Goal: Navigation & Orientation: Understand site structure

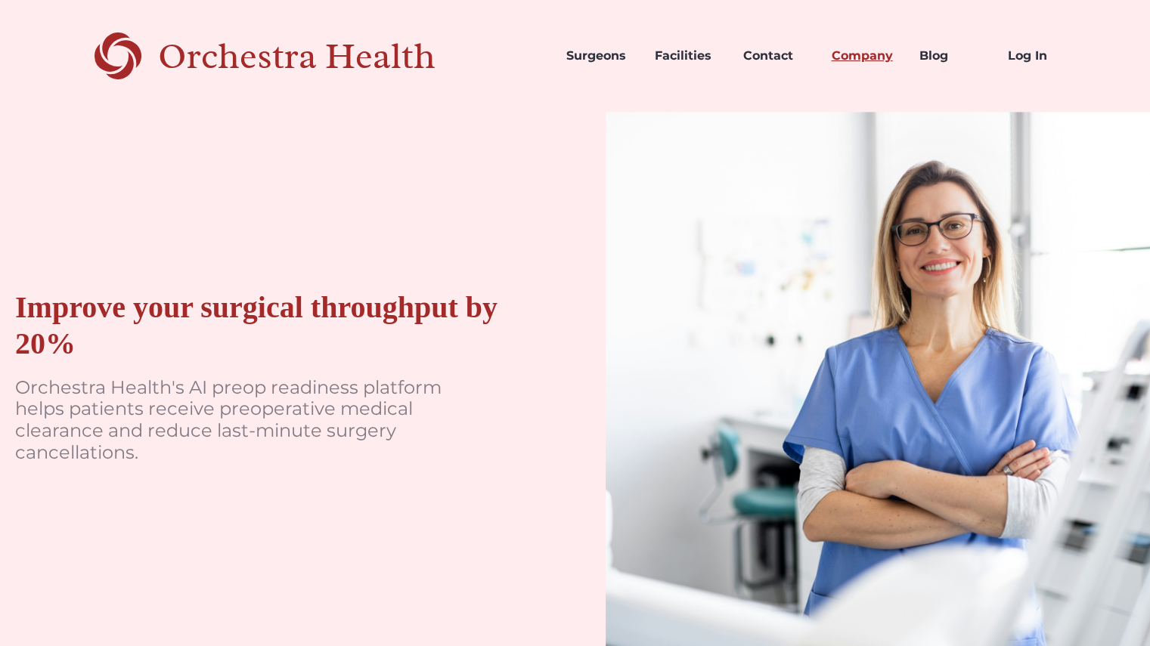
click at [879, 63] on link "Company" at bounding box center [863, 55] width 88 height 51
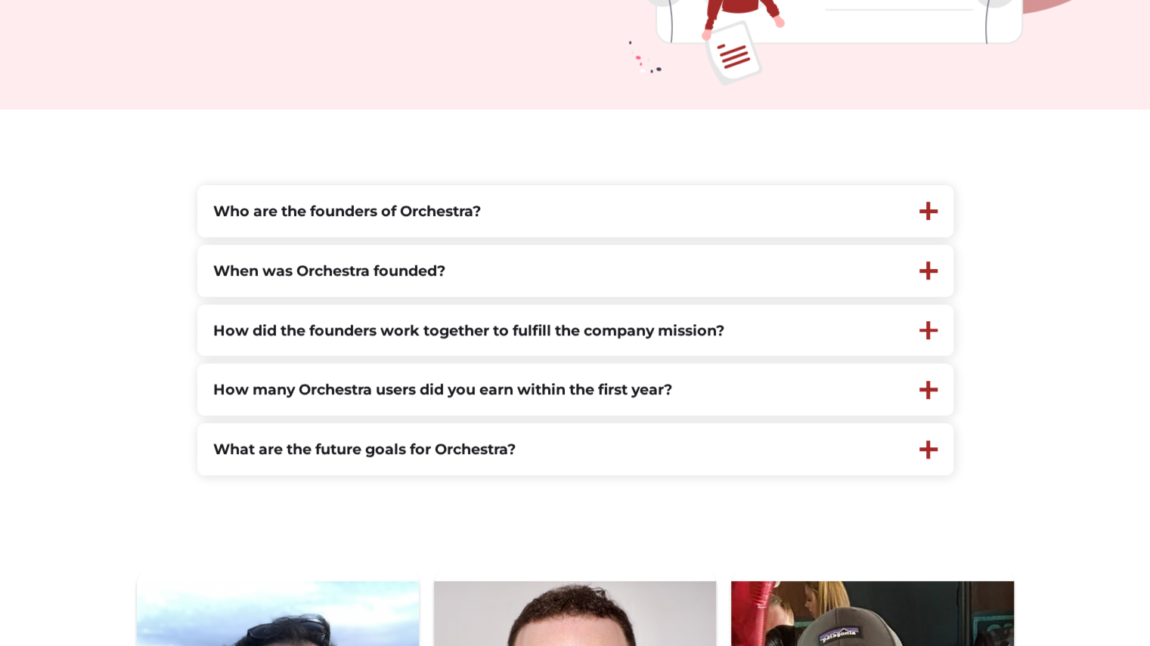
scroll to position [363, 0]
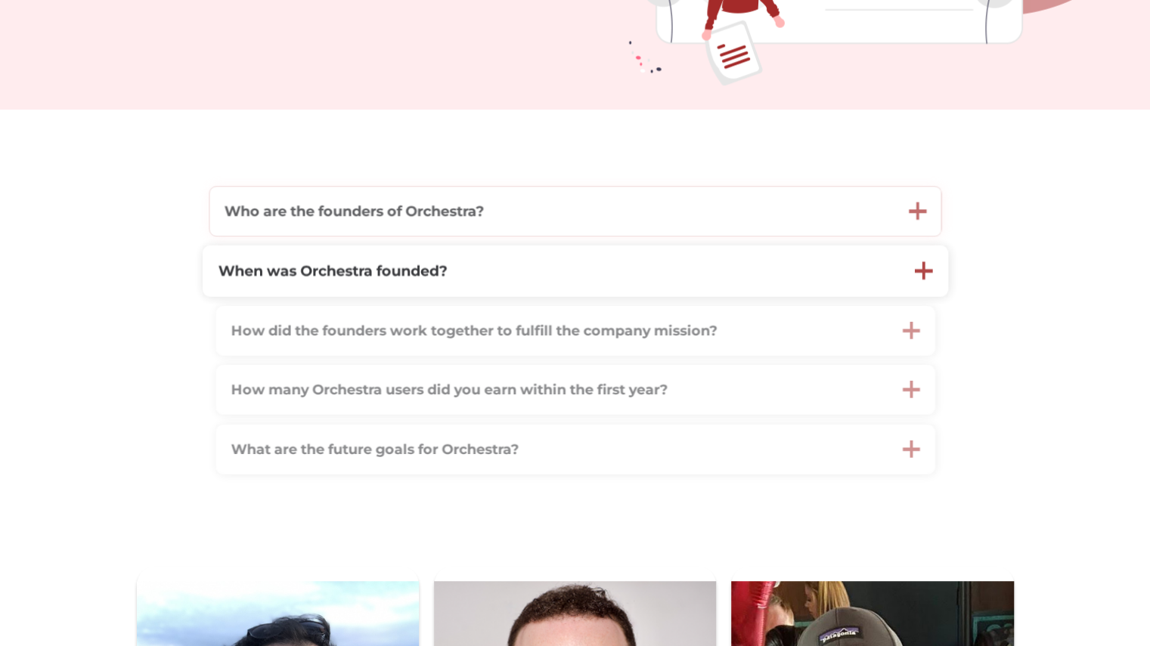
click at [299, 218] on strong "Who are the founders of Orchestra?" at bounding box center [353, 210] width 259 height 17
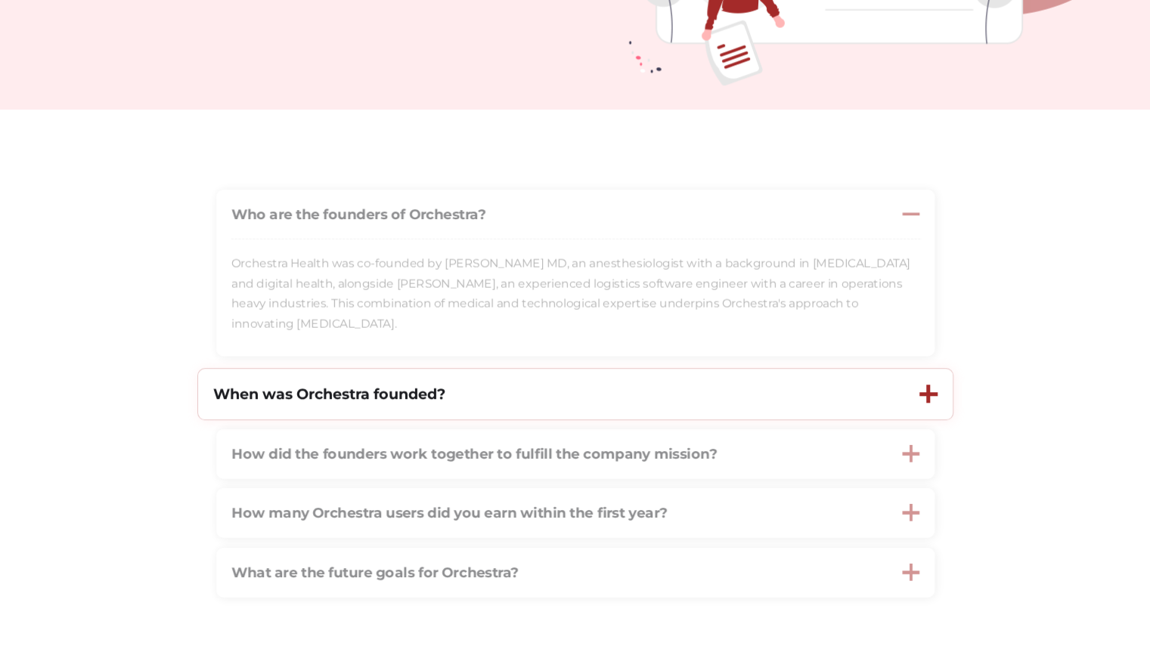
click at [331, 400] on strong "When was Orchestra founded?" at bounding box center [329, 394] width 232 height 18
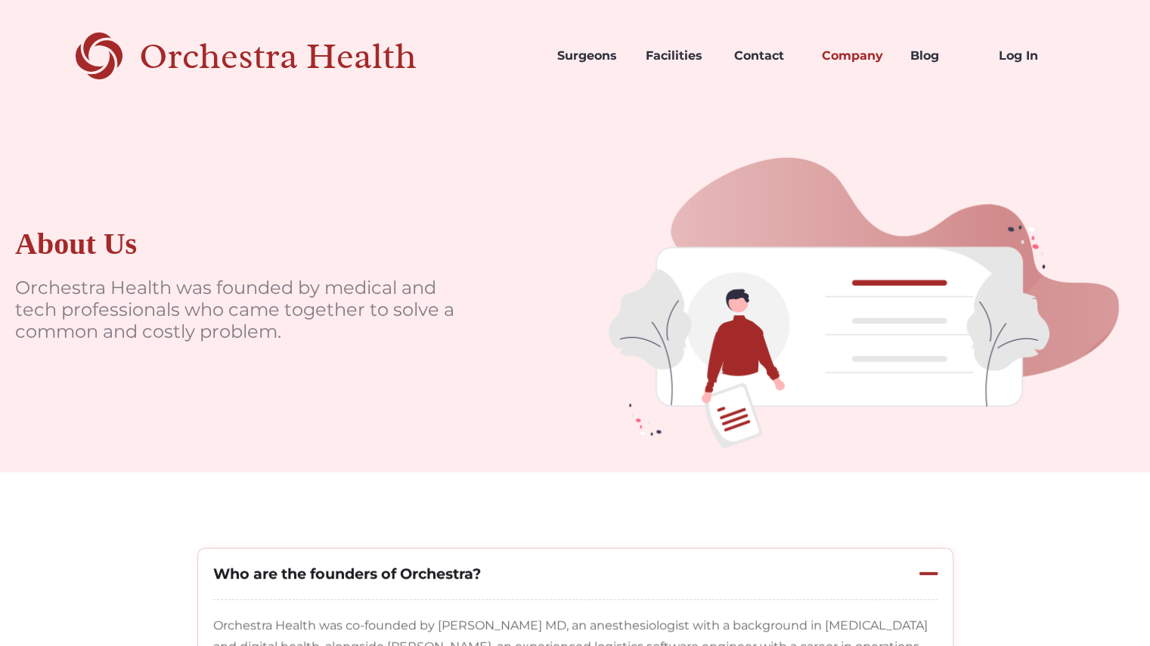
scroll to position [1, 0]
click at [216, 52] on div "Orchestra Health" at bounding box center [304, 55] width 330 height 31
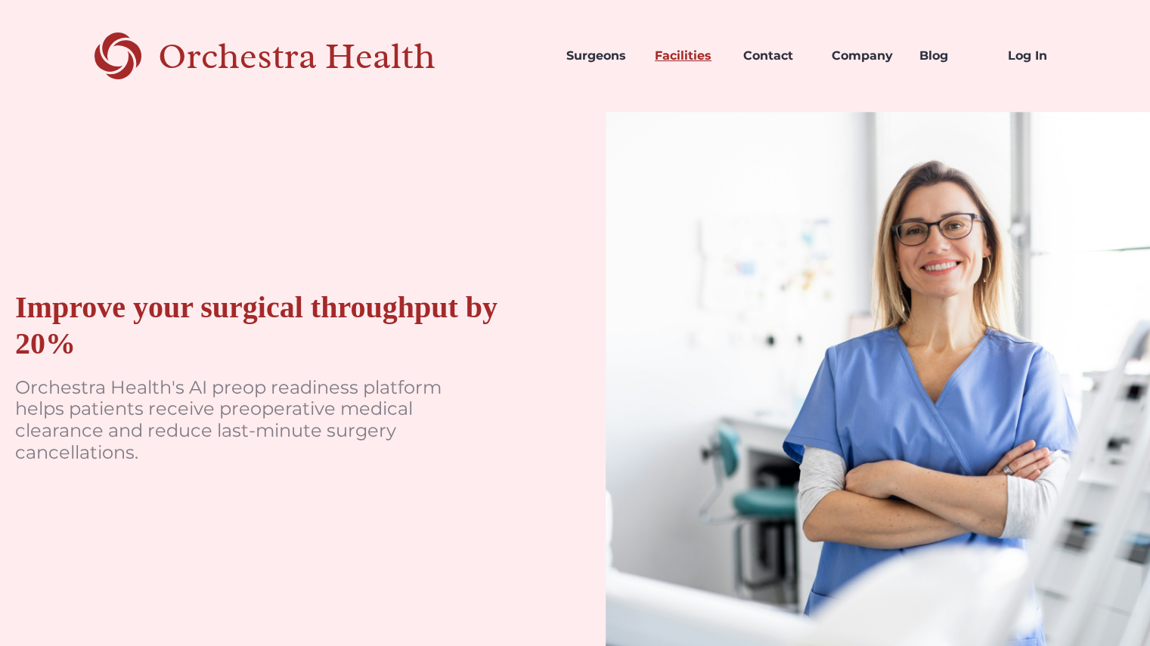
click at [668, 61] on link "Facilities" at bounding box center [687, 55] width 88 height 51
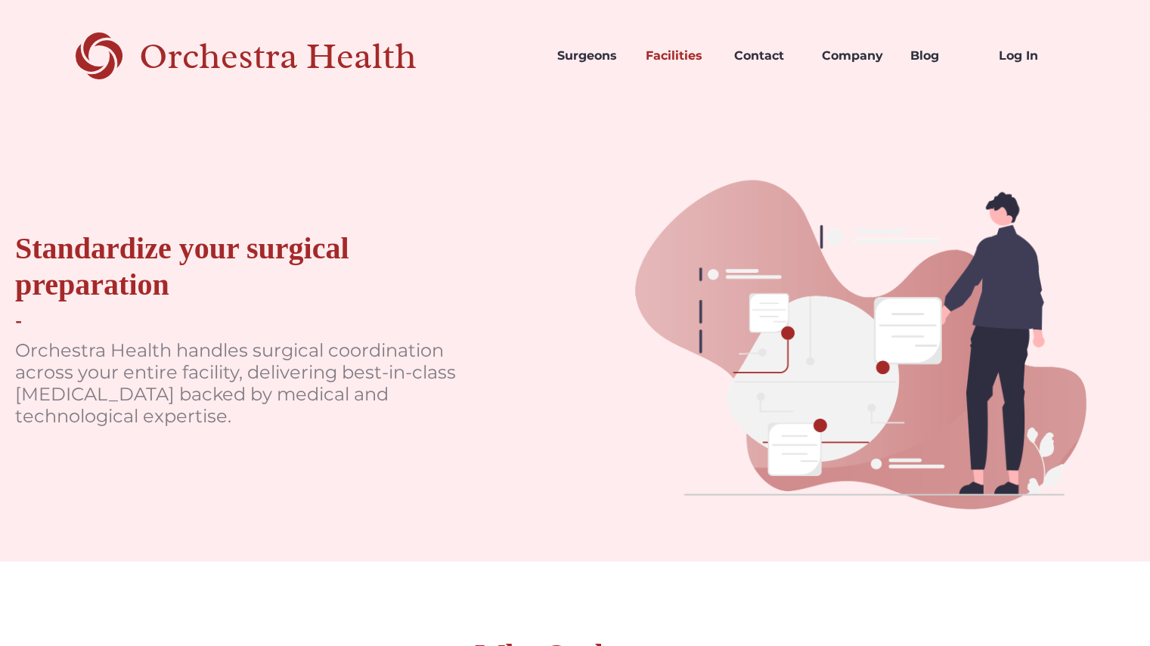
click at [240, 66] on div "Orchestra Health" at bounding box center [304, 56] width 330 height 31
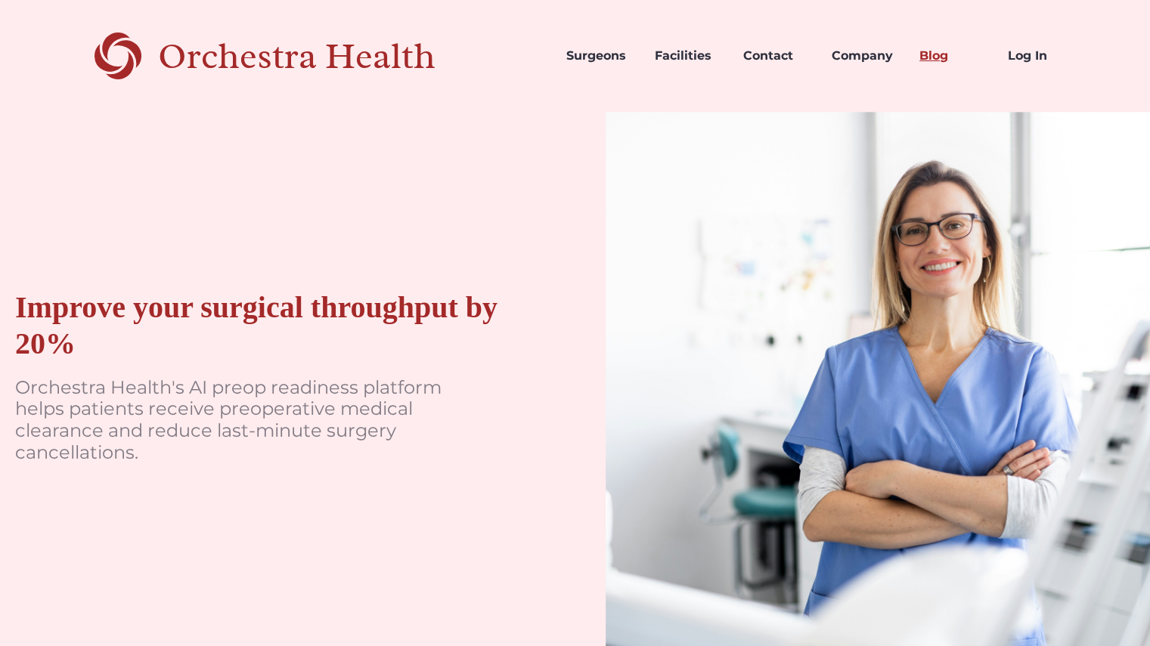
click at [929, 56] on link "Blog" at bounding box center [951, 55] width 88 height 51
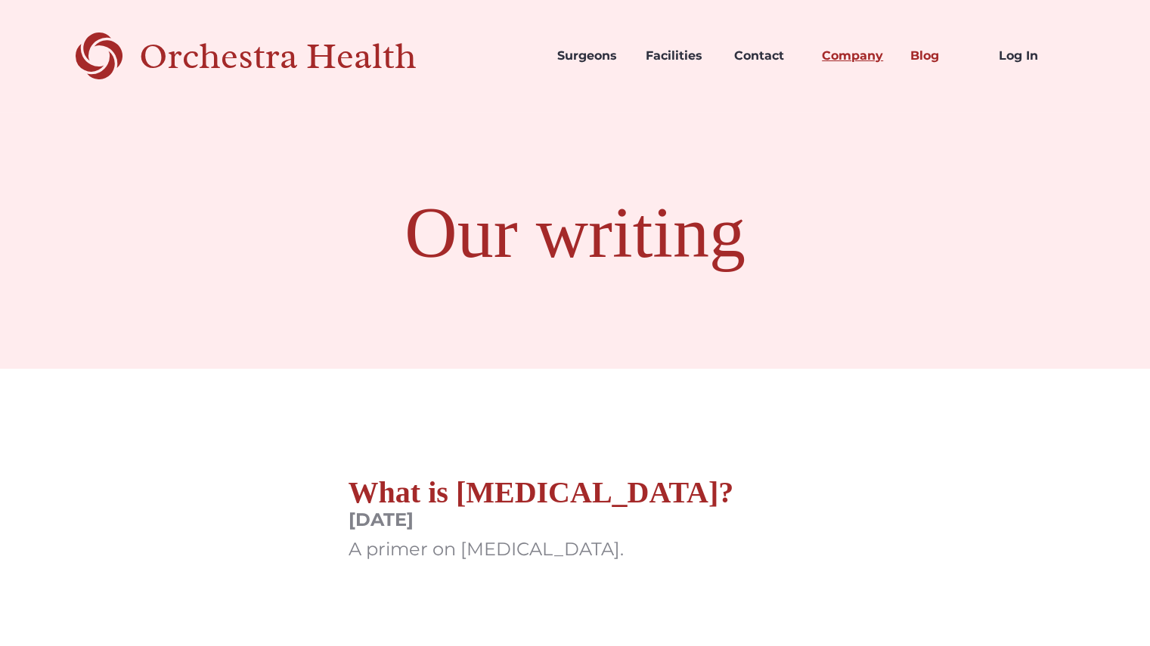
click at [850, 48] on link "Company" at bounding box center [854, 55] width 88 height 51
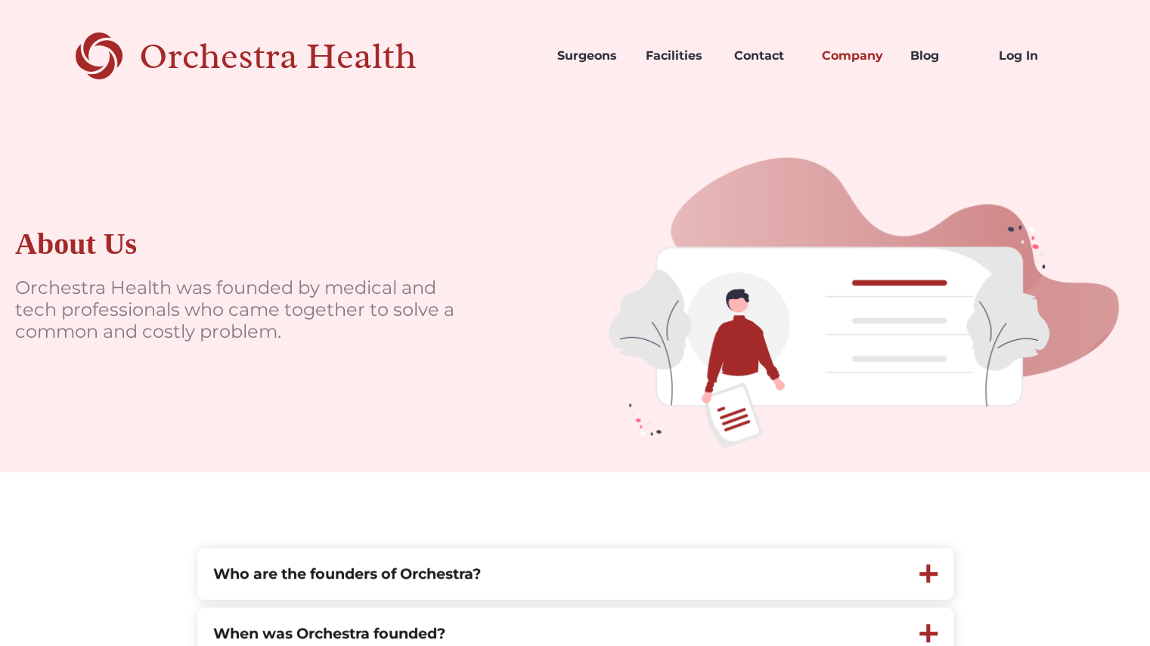
scroll to position [5, 0]
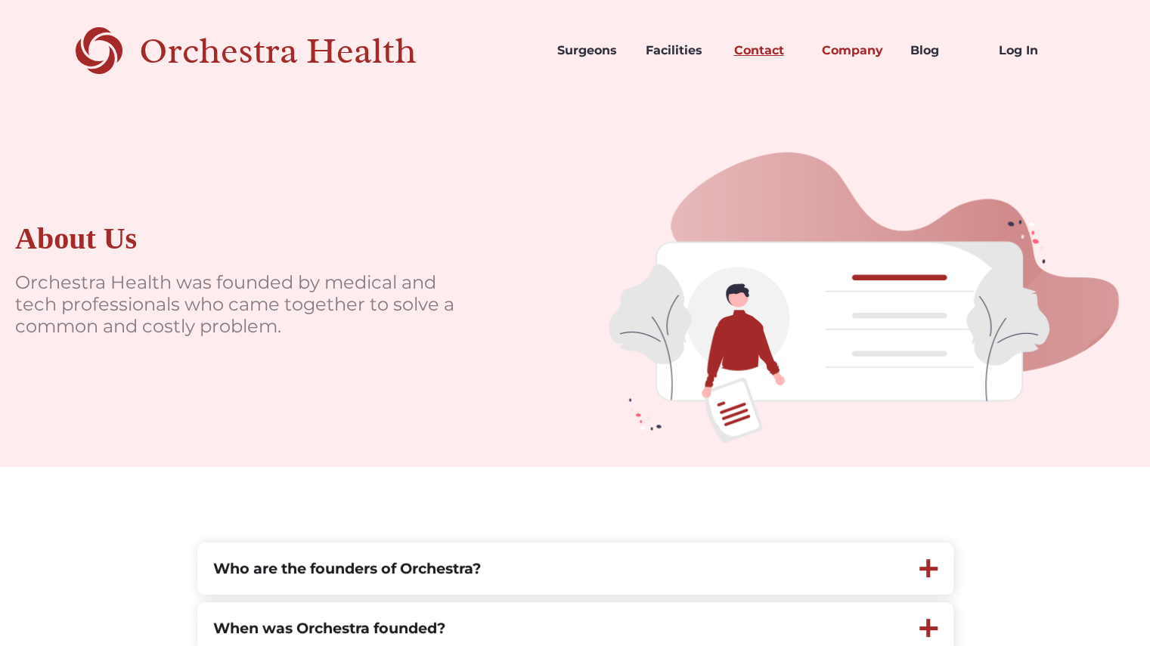
click at [780, 55] on link "Contact" at bounding box center [765, 50] width 88 height 51
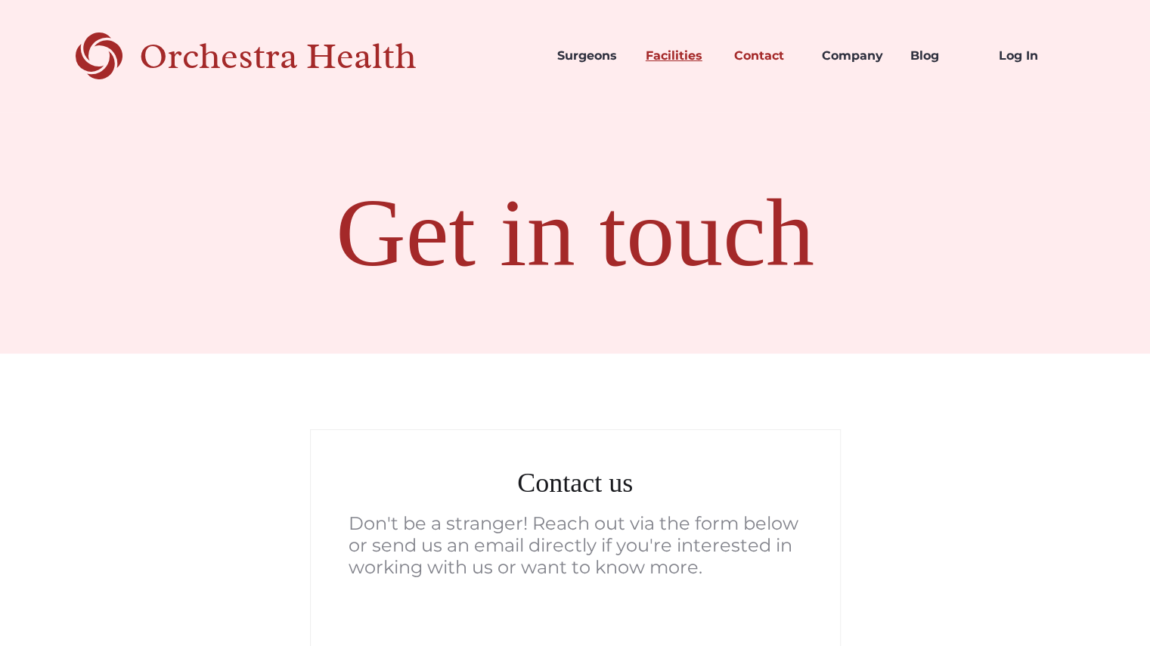
click at [680, 49] on link "Facilities" at bounding box center [678, 55] width 88 height 51
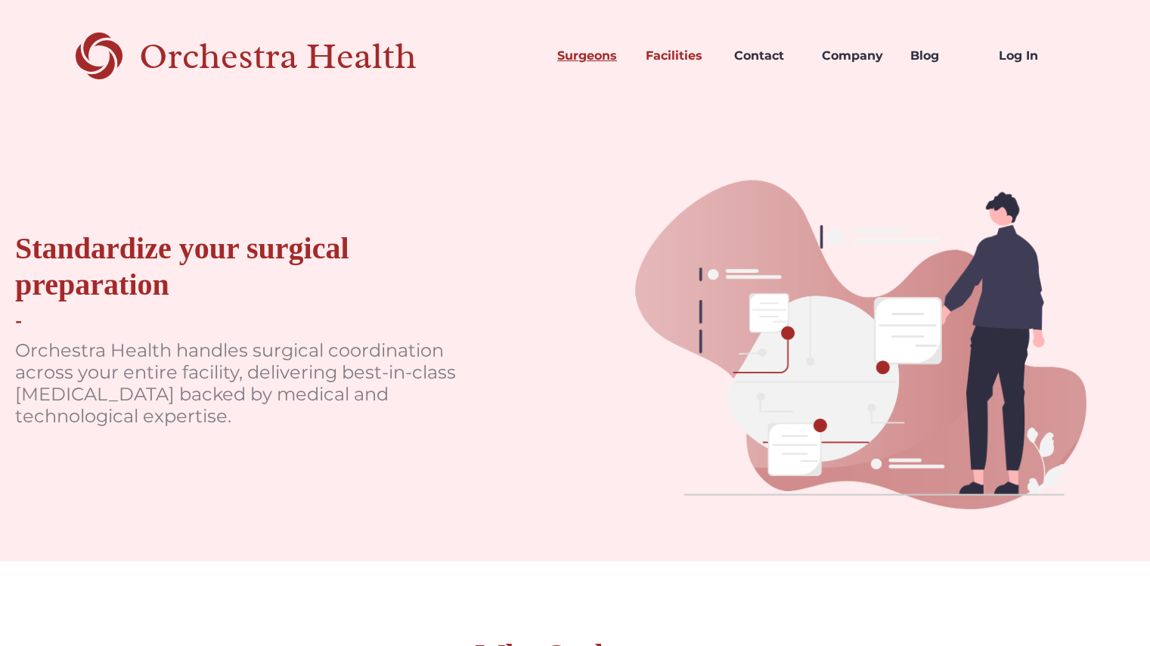
click at [584, 51] on link "Surgeons" at bounding box center [589, 55] width 88 height 51
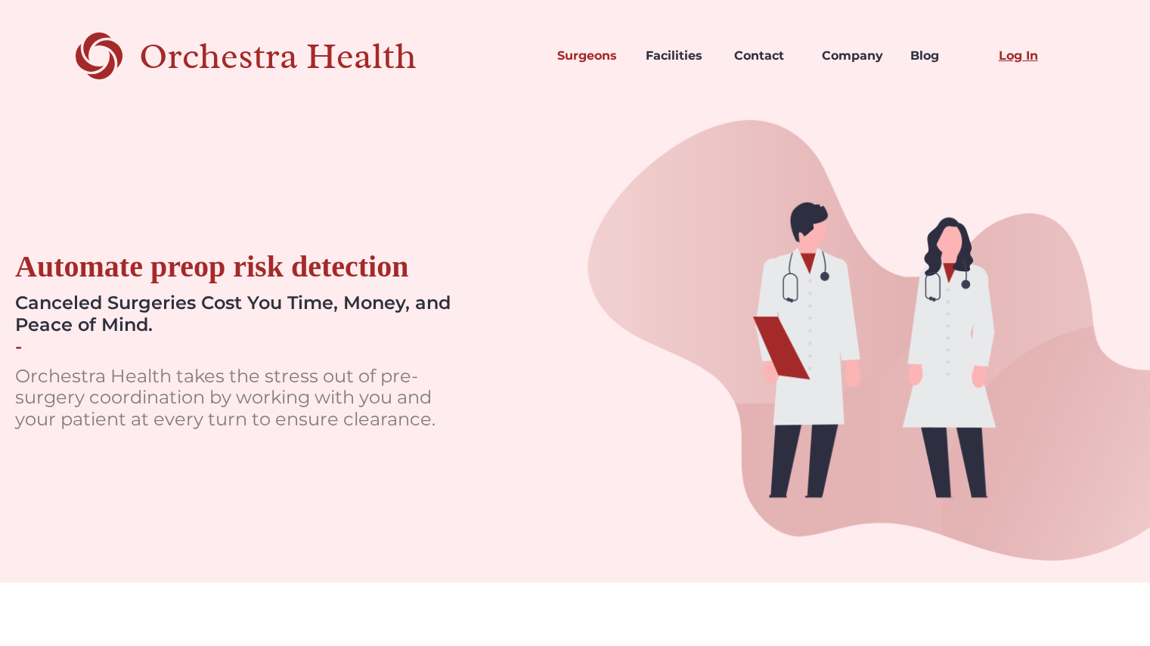
click at [1009, 54] on link "Log In" at bounding box center [1030, 55] width 88 height 51
